Goal: Information Seeking & Learning: Learn about a topic

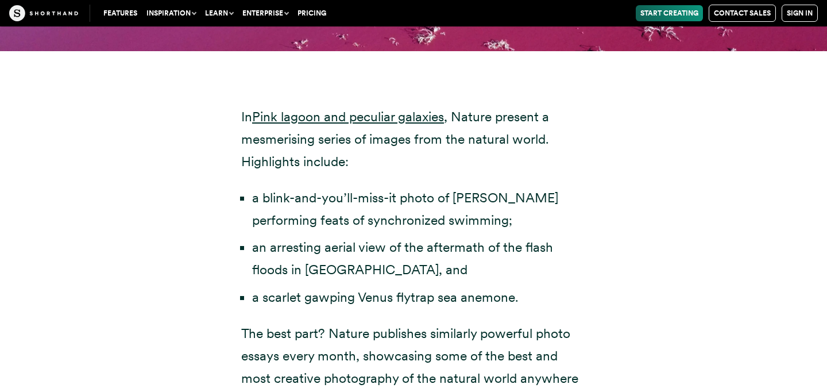
scroll to position [3817, 0]
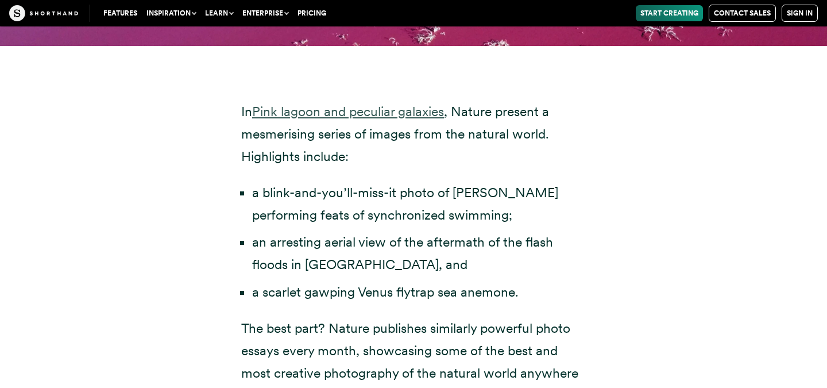
click at [385, 103] on link "Pink lagoon and peculiar galaxies" at bounding box center [348, 111] width 192 height 16
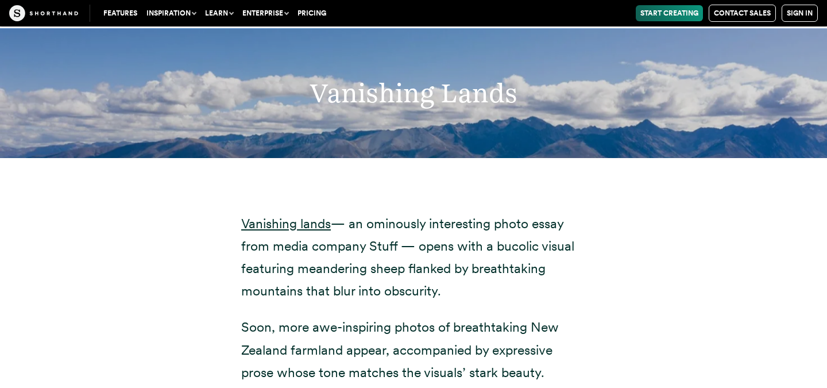
scroll to position [5181, 0]
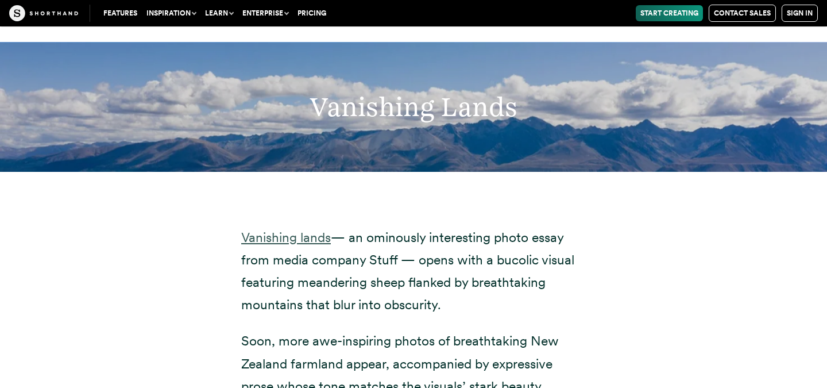
click at [298, 229] on link "Vanishing lands" at bounding box center [286, 237] width 90 height 16
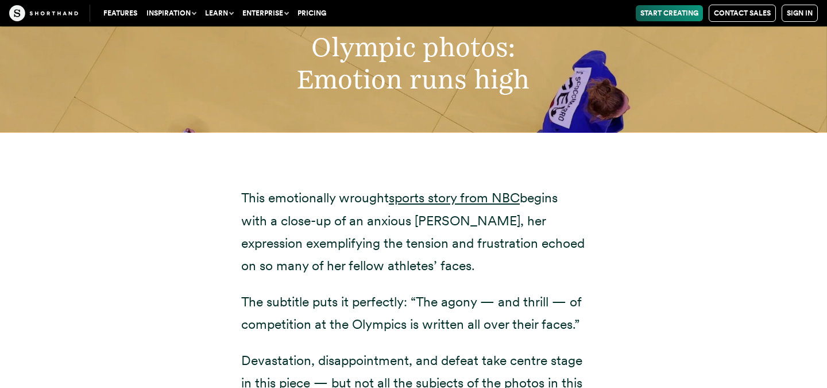
scroll to position [6564, 0]
click at [450, 189] on link "sports story from NBC" at bounding box center [454, 197] width 131 height 16
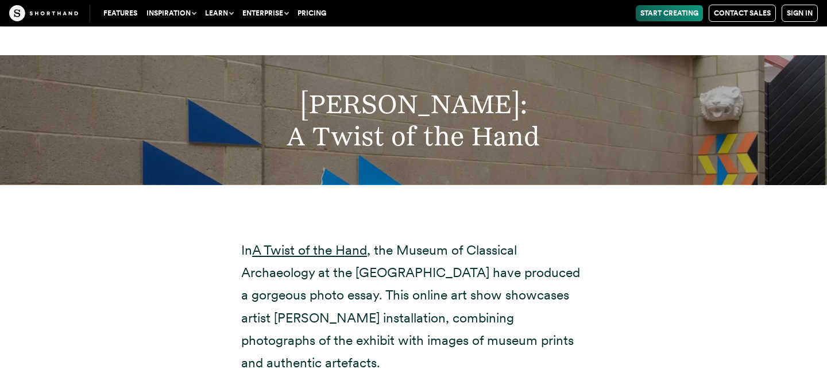
scroll to position [8128, 0]
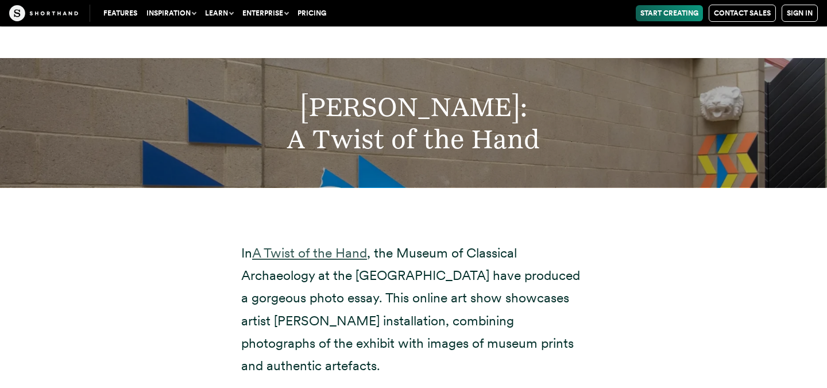
click at [308, 245] on link "A Twist of the Hand" at bounding box center [309, 253] width 115 height 16
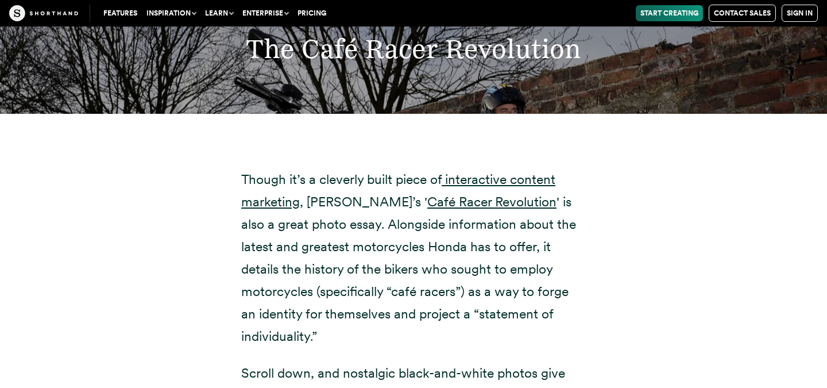
scroll to position [9705, 0]
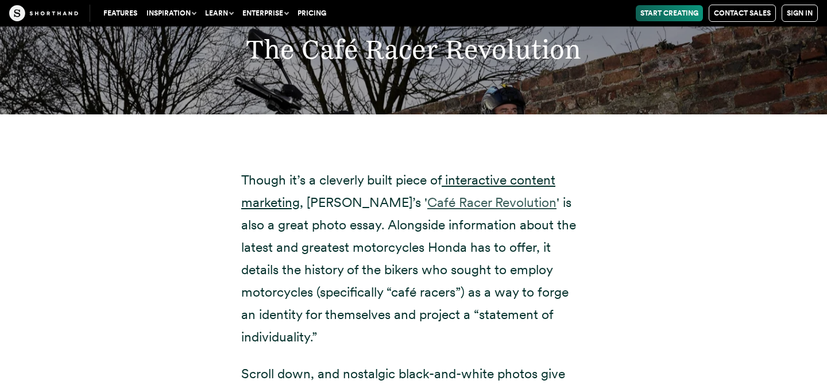
click at [427, 194] on link "Café Racer Revolution" at bounding box center [491, 202] width 129 height 16
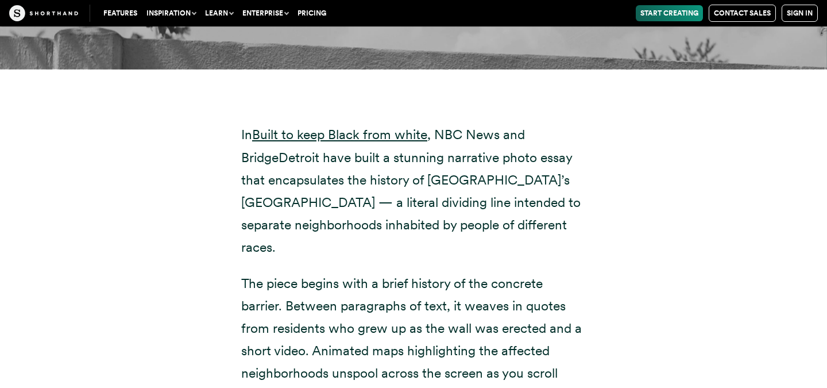
scroll to position [11312, 0]
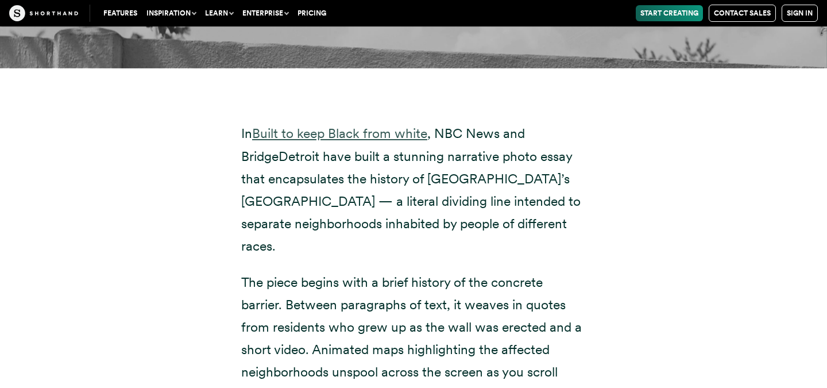
click at [389, 125] on link "Built to keep Black from white" at bounding box center [339, 133] width 175 height 16
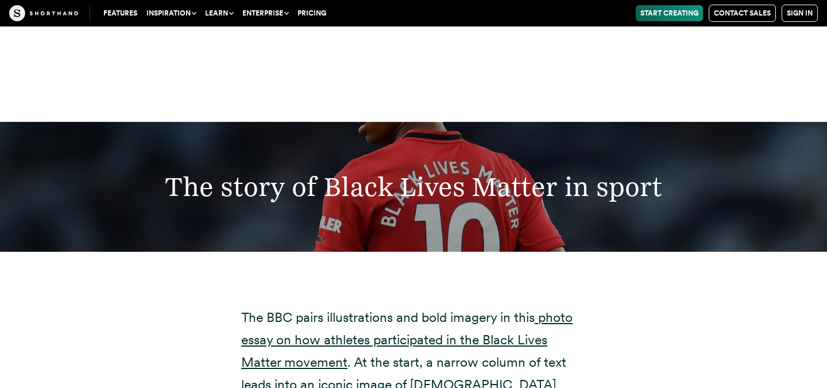
scroll to position [14084, 0]
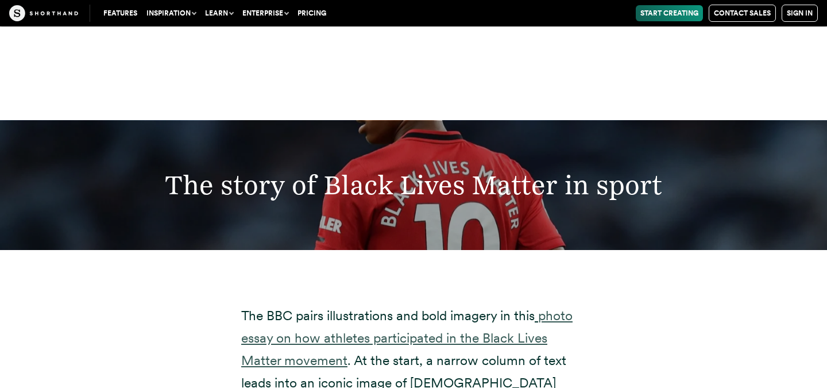
click at [483, 307] on link "photo essay on how athletes participated in the Black Lives Matter movement" at bounding box center [406, 337] width 331 height 61
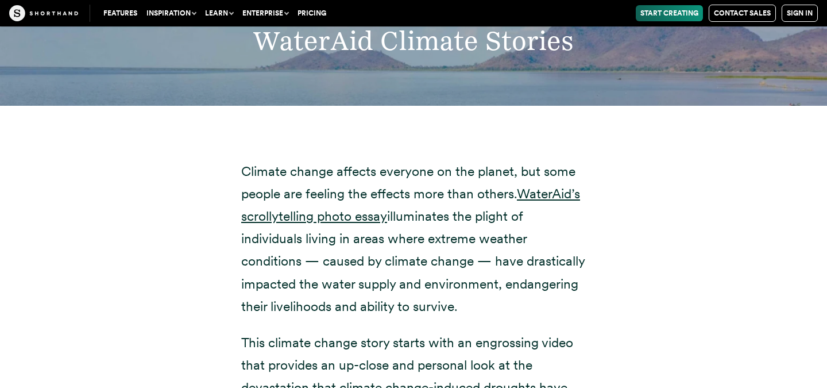
scroll to position [15622, 0]
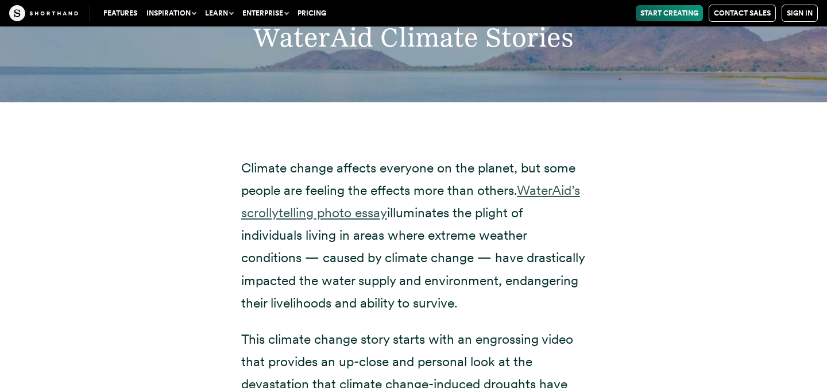
click at [549, 182] on link "WaterAid’s scrollytelling photo essay" at bounding box center [410, 201] width 339 height 38
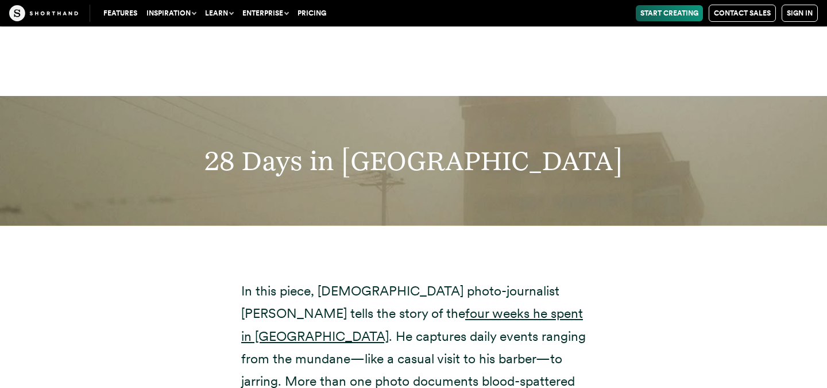
scroll to position [17196, 0]
click at [476, 304] on link "four weeks he spent in [GEOGRAPHIC_DATA]" at bounding box center [412, 323] width 342 height 38
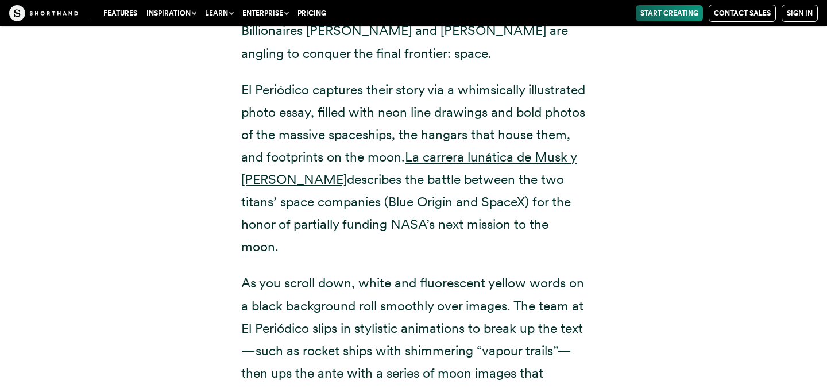
scroll to position [18868, 0]
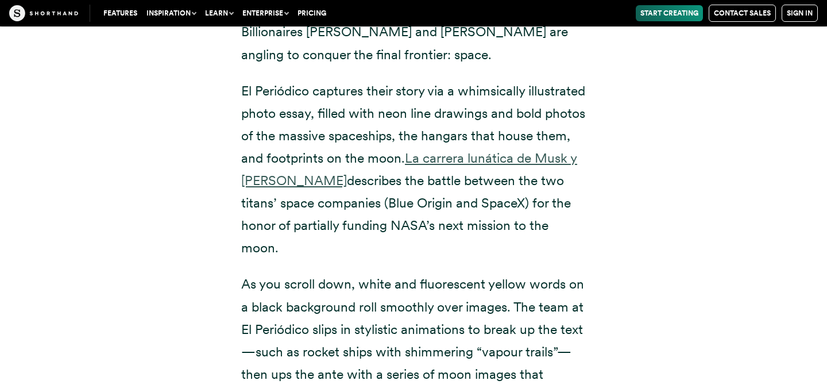
click at [362, 150] on link "La carrera lunática de Musk y [PERSON_NAME]" at bounding box center [409, 169] width 336 height 38
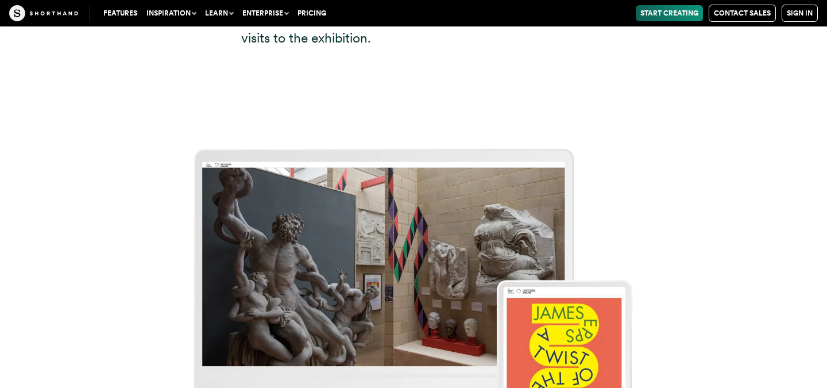
scroll to position [8671, 0]
